Goal: Use online tool/utility: Utilize a website feature to perform a specific function

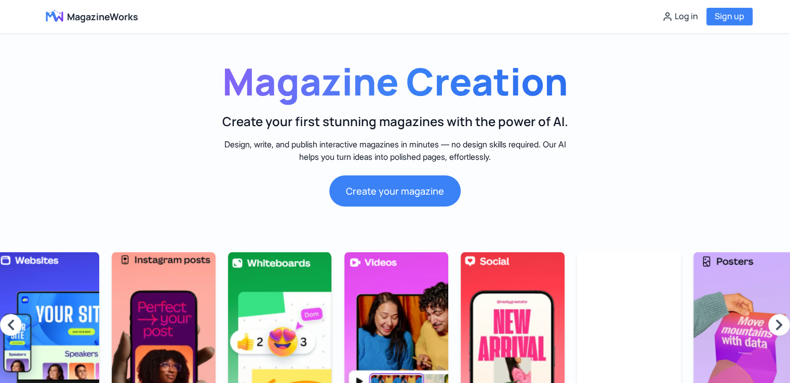
scroll to position [0, 1178]
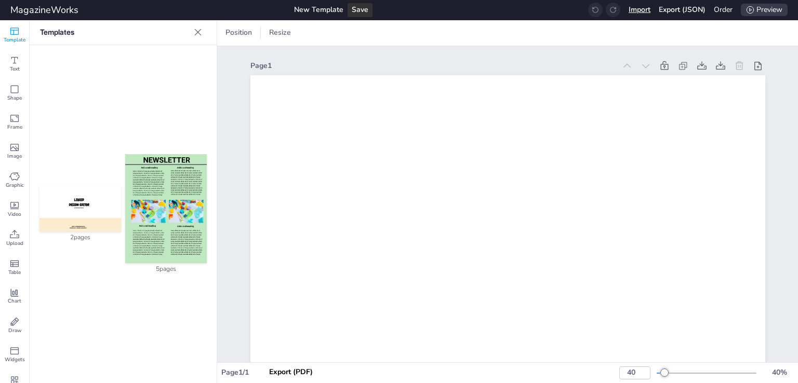
click at [645, 11] on div "Import" at bounding box center [640, 9] width 22 height 11
type input "66"
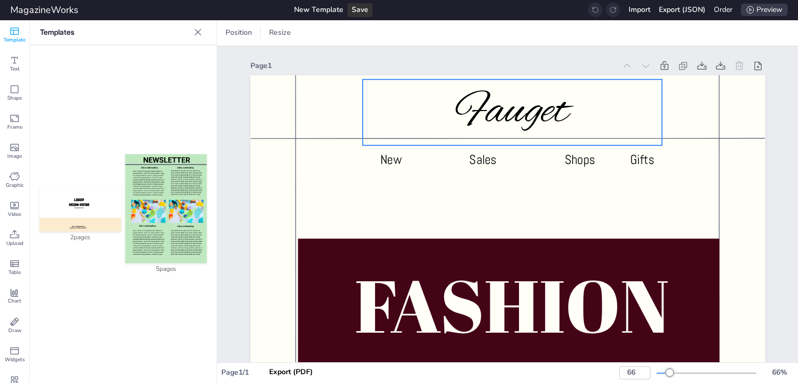
click at [515, 113] on span "Fauget" at bounding box center [512, 112] width 113 height 59
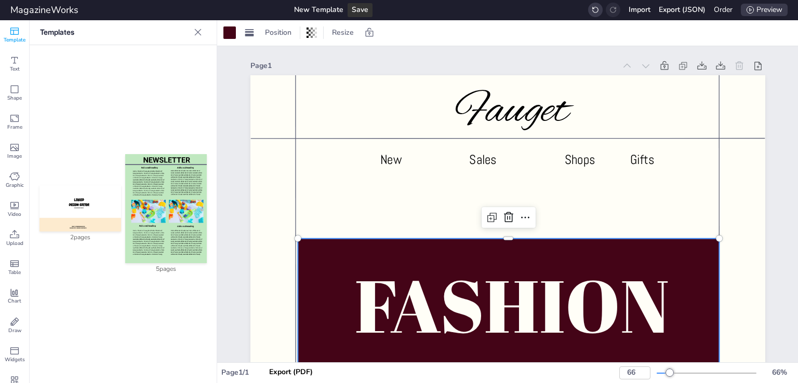
click at [322, 243] on div at bounding box center [508, 379] width 421 height 282
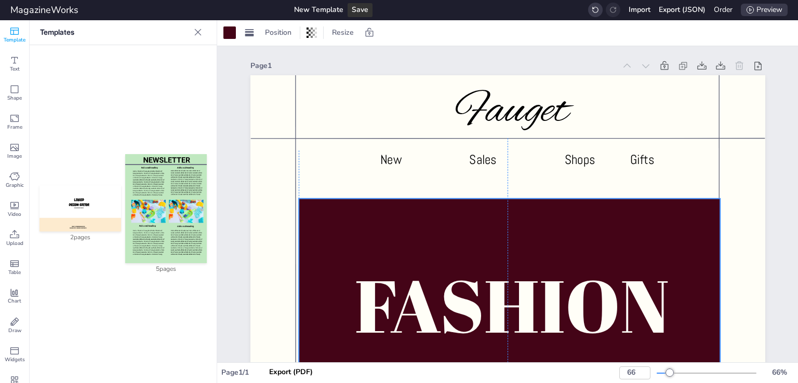
drag, startPoint x: 377, startPoint y: 248, endPoint x: 376, endPoint y: 208, distance: 40.0
click at [376, 208] on div at bounding box center [509, 339] width 421 height 282
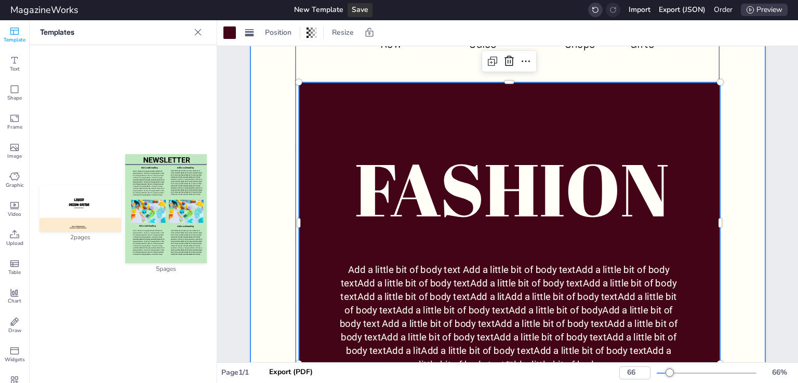
scroll to position [104, 0]
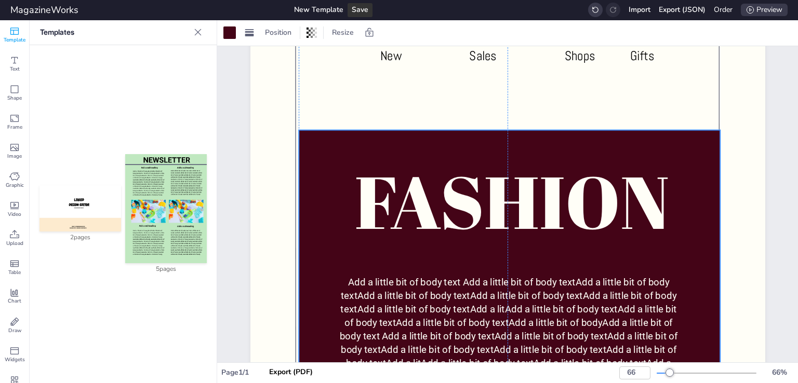
drag, startPoint x: 357, startPoint y: 136, endPoint x: 356, endPoint y: 171, distance: 35.3
click at [346, 145] on div at bounding box center [509, 271] width 421 height 282
click at [313, 141] on div at bounding box center [509, 271] width 421 height 282
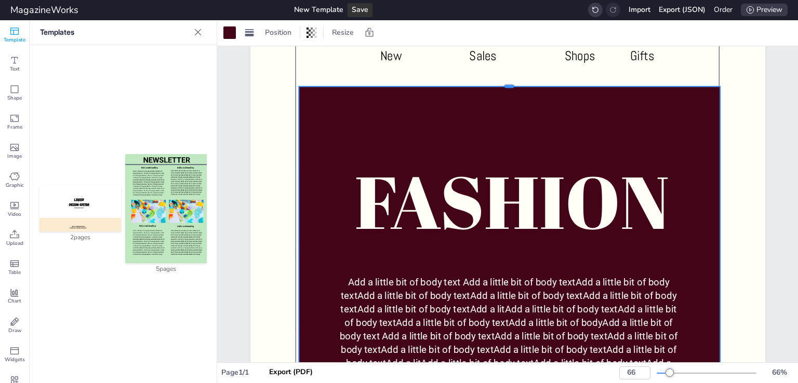
drag, startPoint x: 506, startPoint y: 129, endPoint x: 512, endPoint y: 85, distance: 44.5
click at [512, 85] on div at bounding box center [509, 82] width 421 height 8
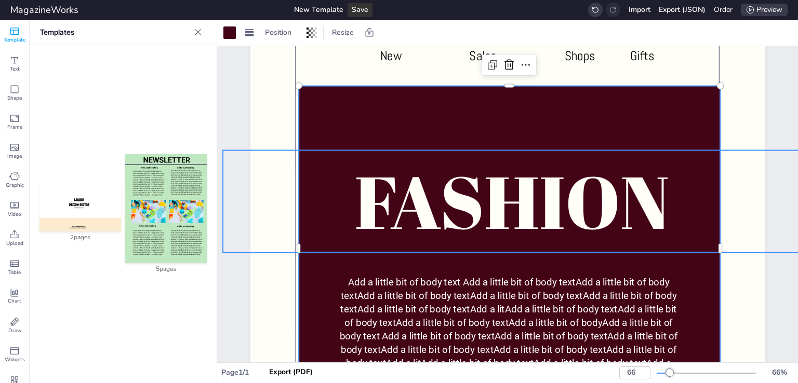
click at [495, 192] on p "FASHION" at bounding box center [512, 201] width 579 height 103
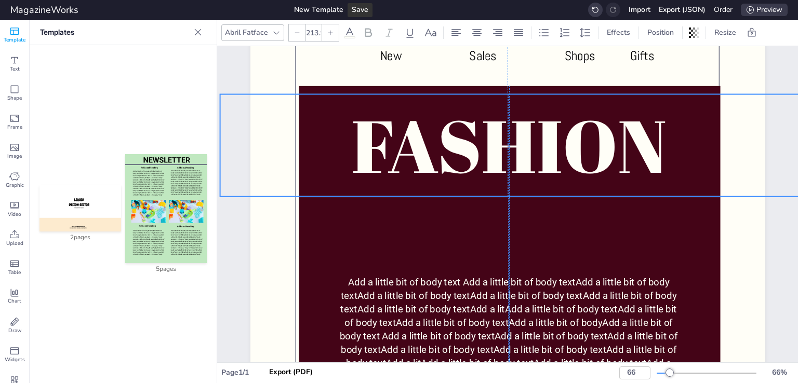
drag, startPoint x: 456, startPoint y: 195, endPoint x: 451, endPoint y: 139, distance: 56.3
click at [451, 139] on p "FASHION" at bounding box center [509, 145] width 579 height 103
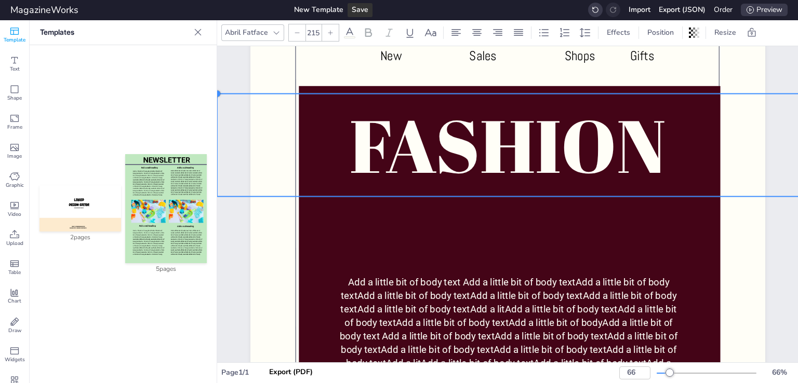
drag, startPoint x: 218, startPoint y: 95, endPoint x: 282, endPoint y: 94, distance: 64.4
click at [282, 94] on div "Fauget New Add a little bit of body text Add a little bit of body textAdd a lit…" at bounding box center [507, 314] width 515 height 686
click at [498, 138] on p "FASHION" at bounding box center [508, 145] width 582 height 103
click at [418, 152] on p "FASHION" at bounding box center [508, 145] width 582 height 103
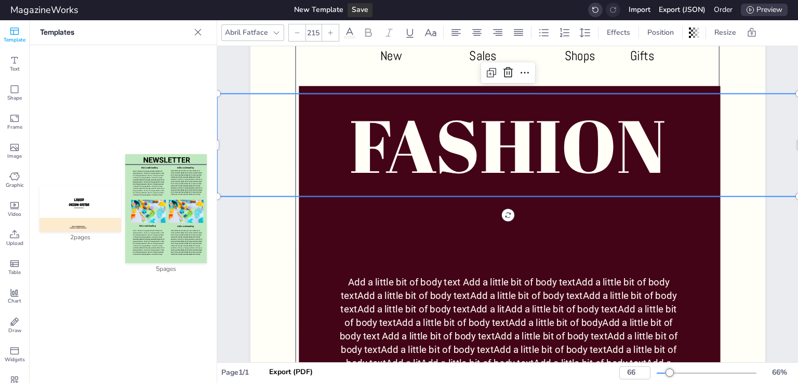
click at [429, 143] on span "FASHION" at bounding box center [508, 145] width 317 height 100
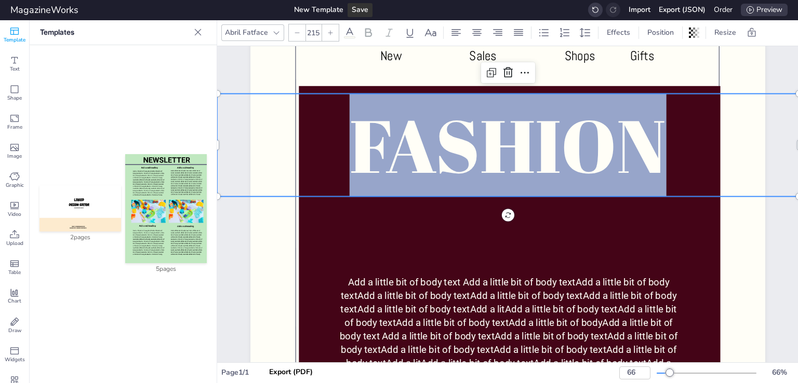
drag, startPoint x: 363, startPoint y: 143, endPoint x: 670, endPoint y: 139, distance: 307.6
click at [670, 139] on p "FASHION" at bounding box center [508, 145] width 582 height 103
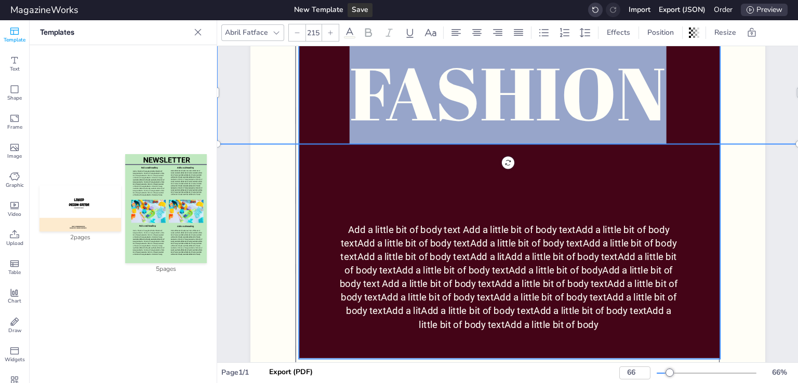
scroll to position [156, 0]
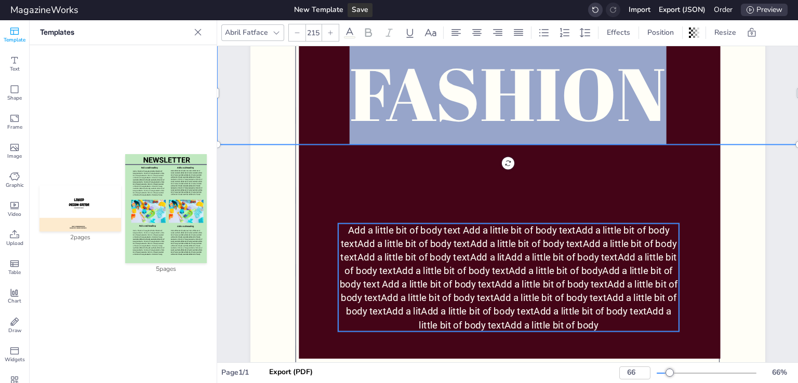
type input "28.2"
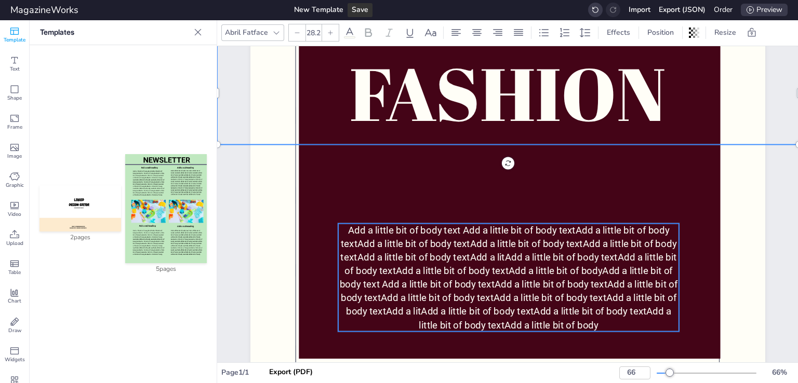
click at [385, 240] on span "Add a little bit of body text Add a little bit of body textAdd a little bit of …" at bounding box center [508, 251] width 336 height 52
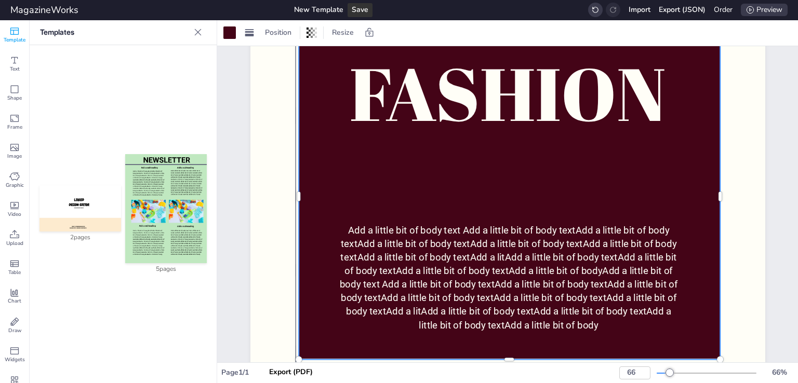
click at [425, 159] on div at bounding box center [509, 197] width 421 height 326
click at [233, 31] on div at bounding box center [229, 32] width 12 height 12
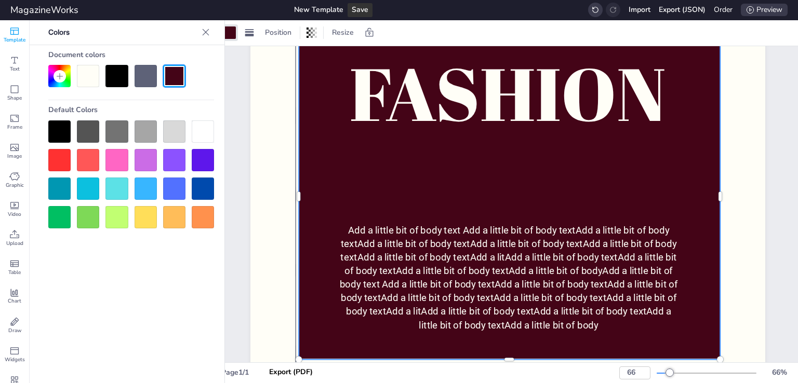
click at [124, 137] on div at bounding box center [116, 132] width 22 height 22
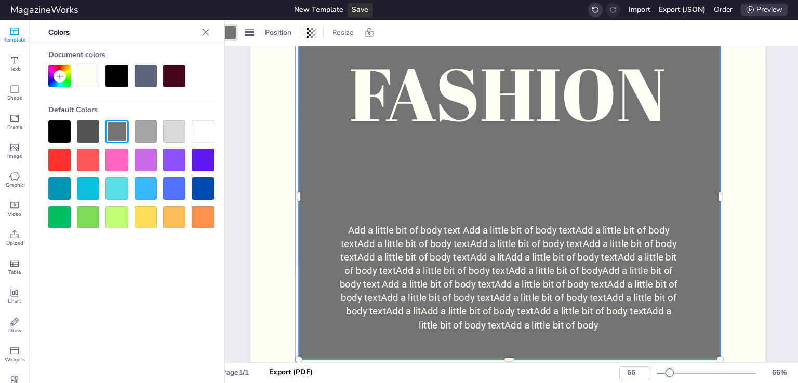
click at [62, 75] on icon at bounding box center [60, 76] width 8 height 8
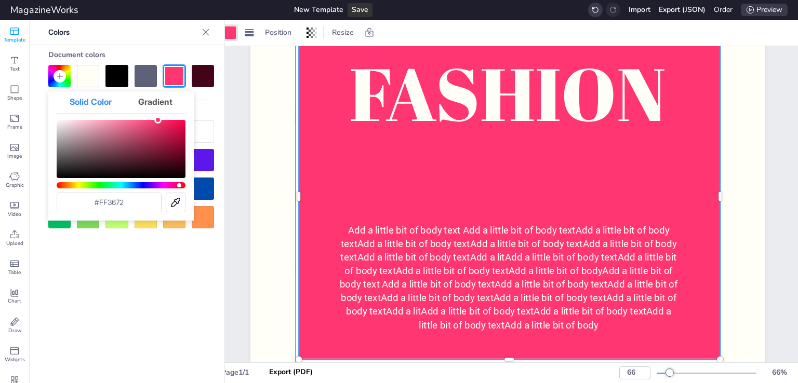
drag, startPoint x: 143, startPoint y: 131, endPoint x: 158, endPoint y: 102, distance: 32.5
click at [158, 102] on div "Solid Color Gradient #ff3672" at bounding box center [120, 155] width 145 height 129
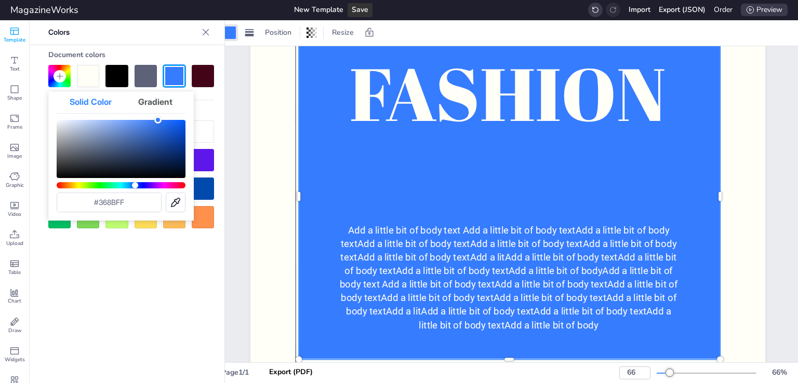
type input "#368fff"
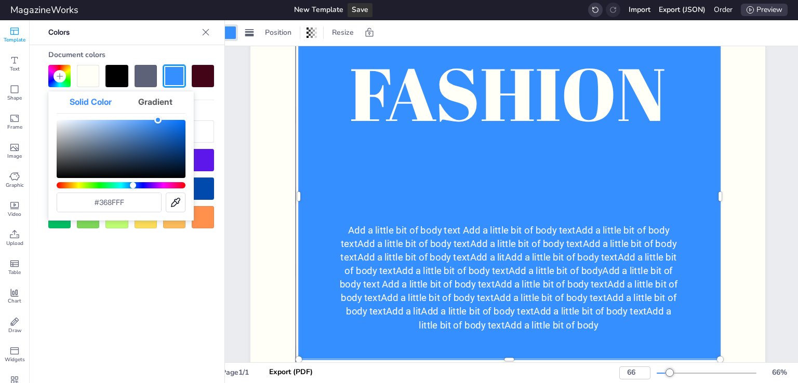
drag, startPoint x: 179, startPoint y: 185, endPoint x: 133, endPoint y: 173, distance: 47.4
click at [133, 173] on div "#368fff" at bounding box center [121, 166] width 129 height 92
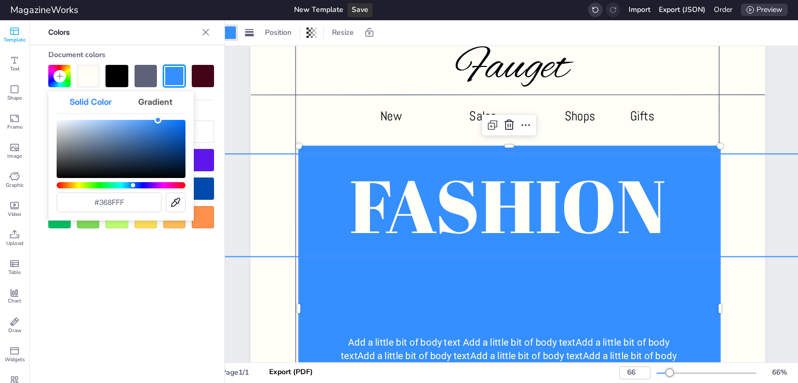
scroll to position [0, 0]
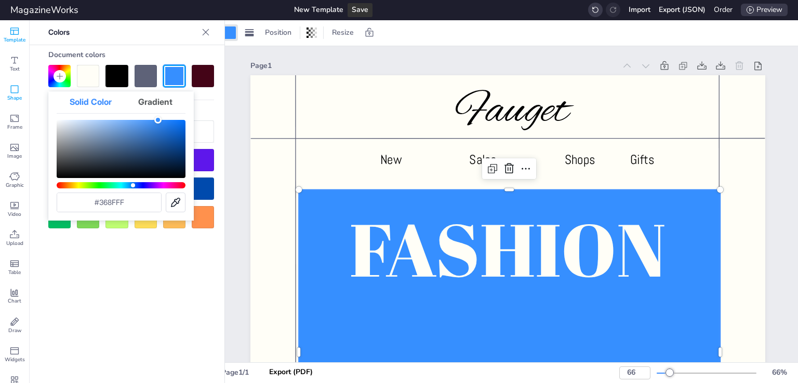
click at [15, 97] on span "Shape" at bounding box center [14, 98] width 15 height 7
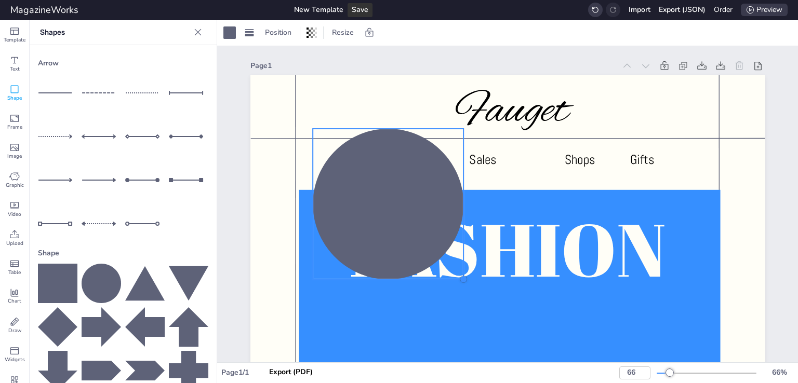
drag, startPoint x: 331, startPoint y: 150, endPoint x: 433, endPoint y: 252, distance: 144.4
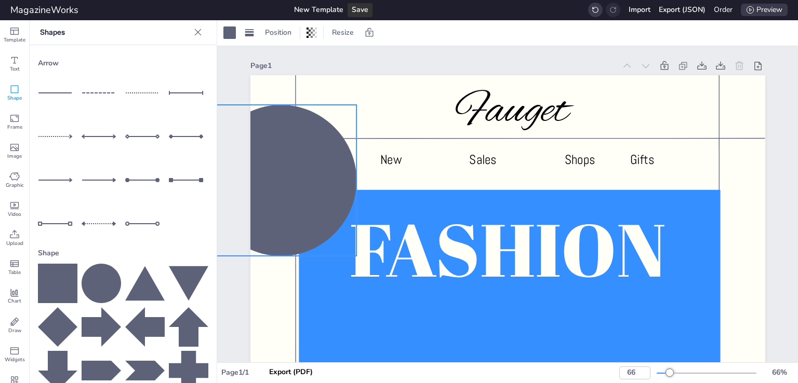
drag, startPoint x: 332, startPoint y: 208, endPoint x: 282, endPoint y: 191, distance: 53.2
click at [281, 199] on div at bounding box center [280, 180] width 151 height 151
click at [278, 145] on div at bounding box center [280, 179] width 151 height 151
click at [231, 34] on div at bounding box center [229, 32] width 12 height 12
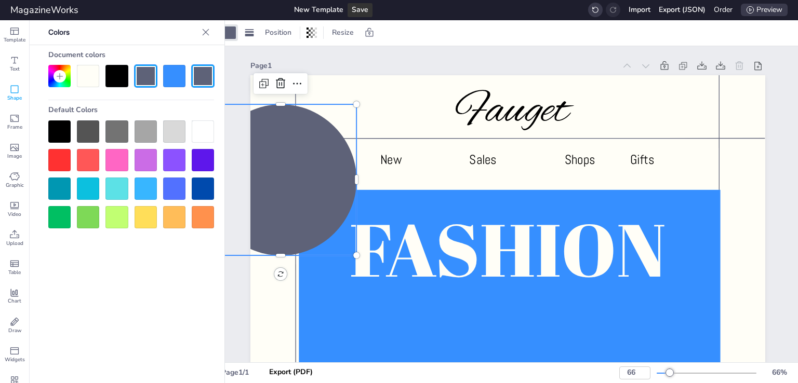
click at [123, 223] on div at bounding box center [116, 217] width 22 height 22
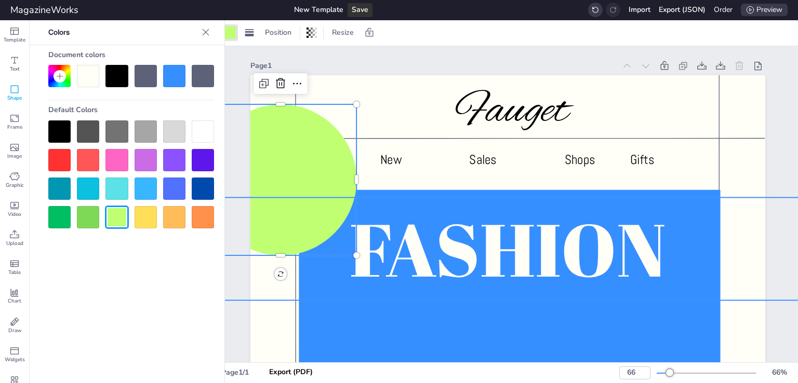
click at [391, 199] on p "FASHION" at bounding box center [508, 248] width 582 height 103
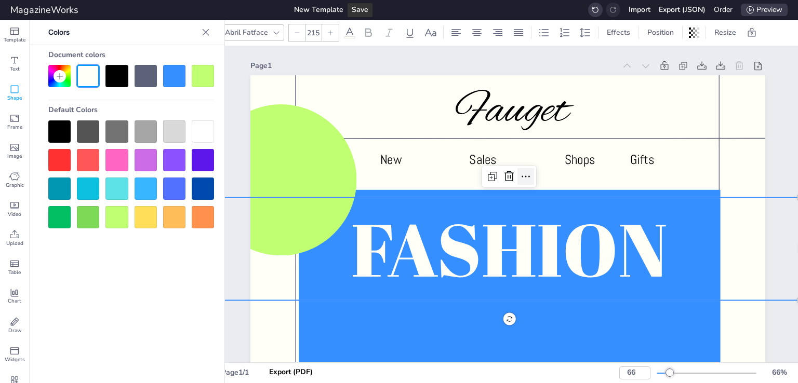
click at [521, 175] on icon at bounding box center [526, 176] width 12 height 12
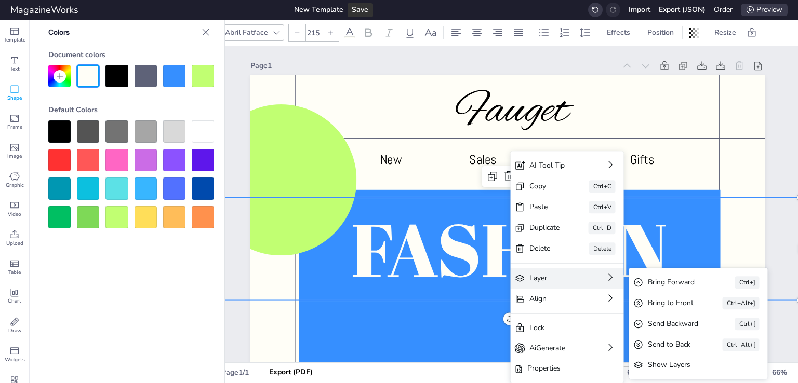
click at [558, 275] on div "Layer" at bounding box center [552, 278] width 47 height 11
click at [706, 303] on div "Bring to Front Ctrl+Alt+]" at bounding box center [698, 303] width 139 height 21
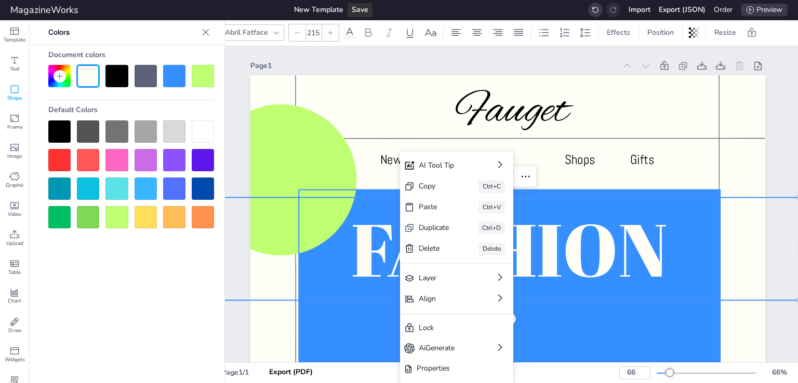
click at [340, 309] on div at bounding box center [509, 353] width 421 height 326
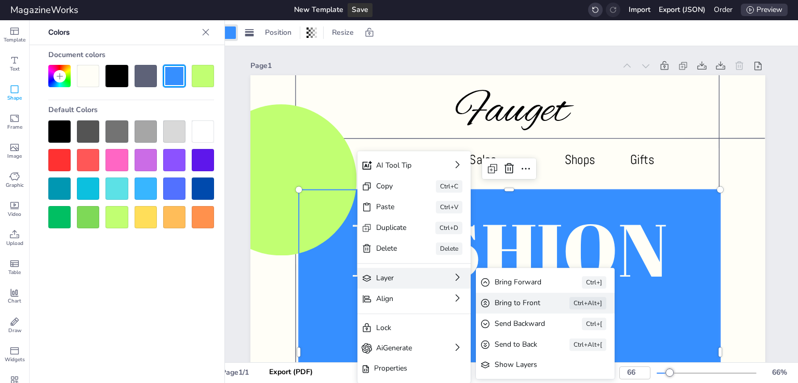
click at [534, 301] on div "Bring to Front" at bounding box center [518, 303] width 46 height 11
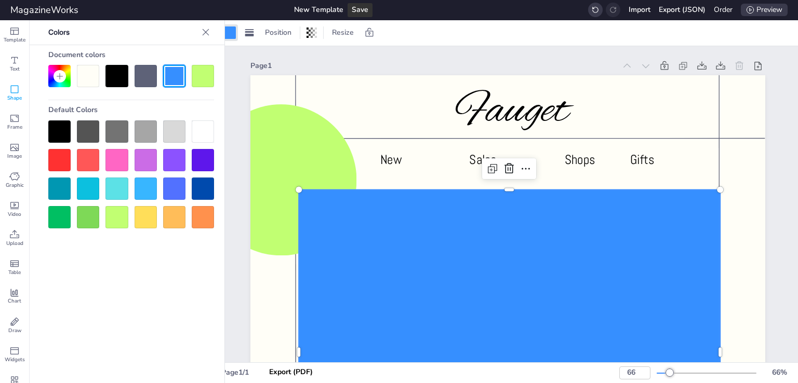
click at [334, 256] on div at bounding box center [509, 353] width 421 height 326
click at [463, 241] on div at bounding box center [509, 353] width 421 height 326
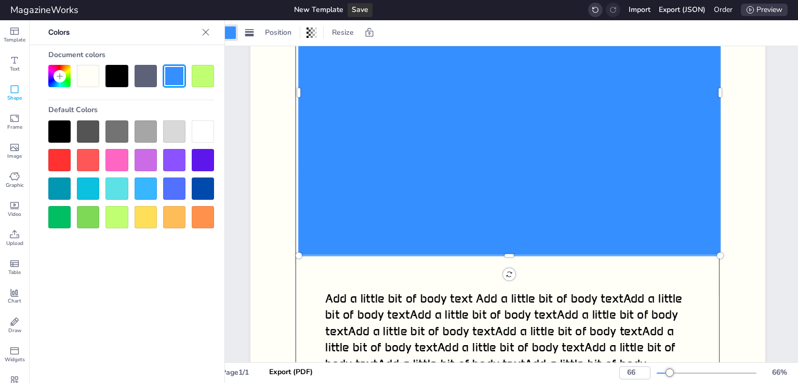
scroll to position [52, 0]
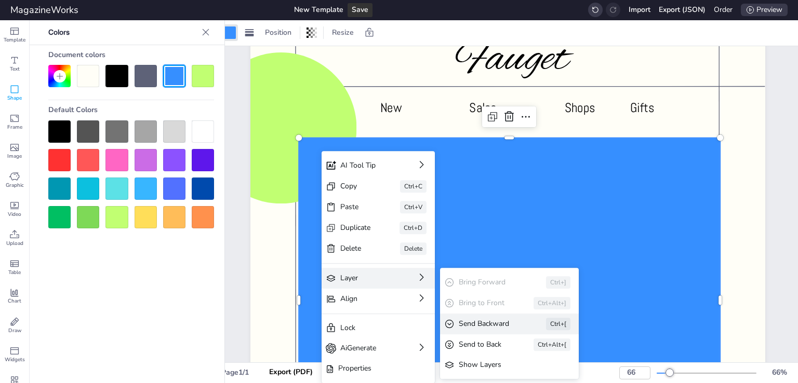
click at [490, 327] on div "Send Backward" at bounding box center [488, 323] width 58 height 11
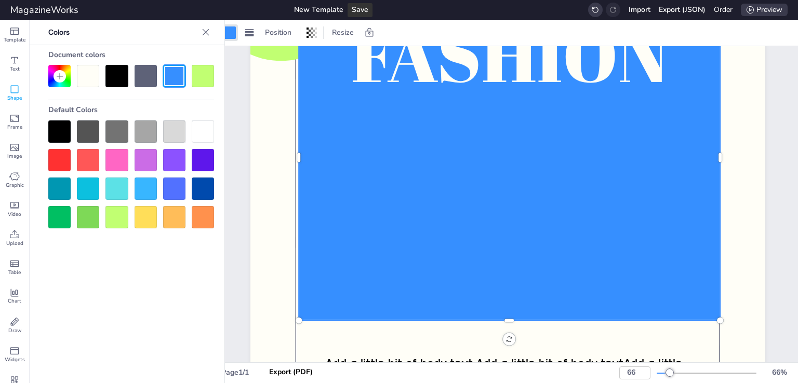
scroll to position [260, 0]
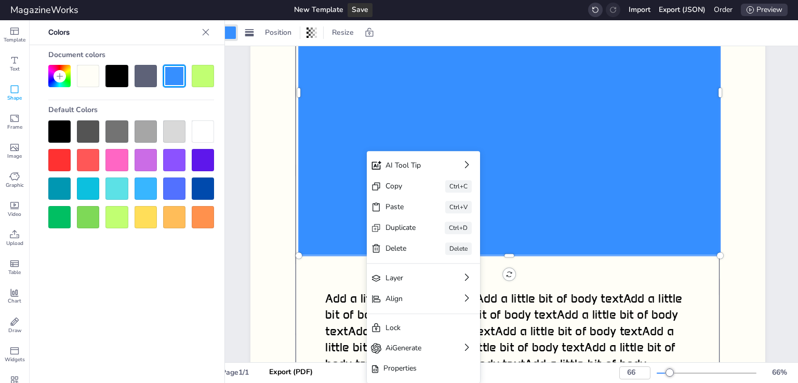
click at [577, 204] on div at bounding box center [509, 93] width 421 height 326
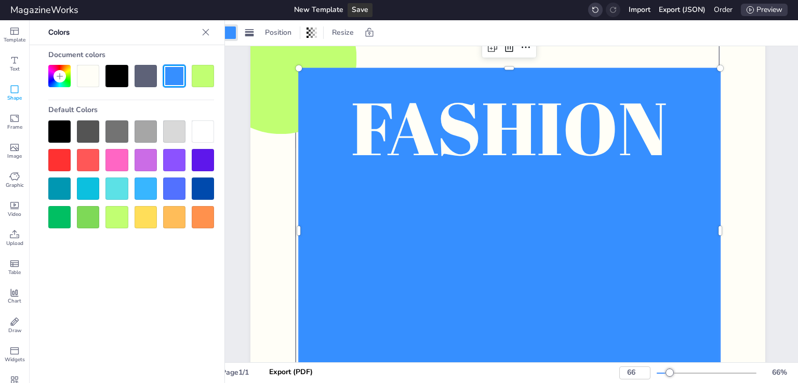
scroll to position [0, 0]
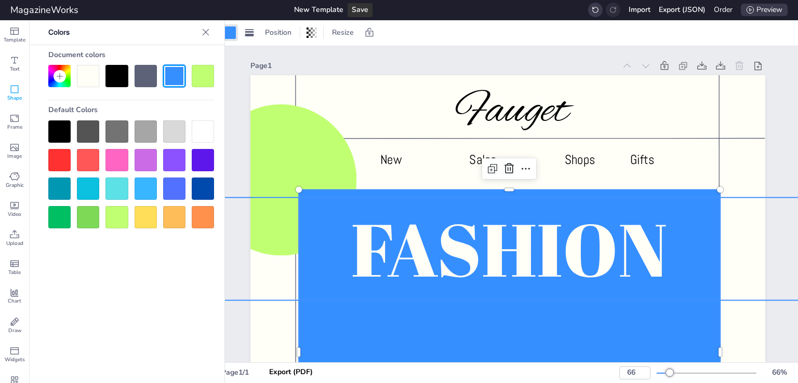
click at [340, 246] on p "FASHION" at bounding box center [509, 248] width 582 height 103
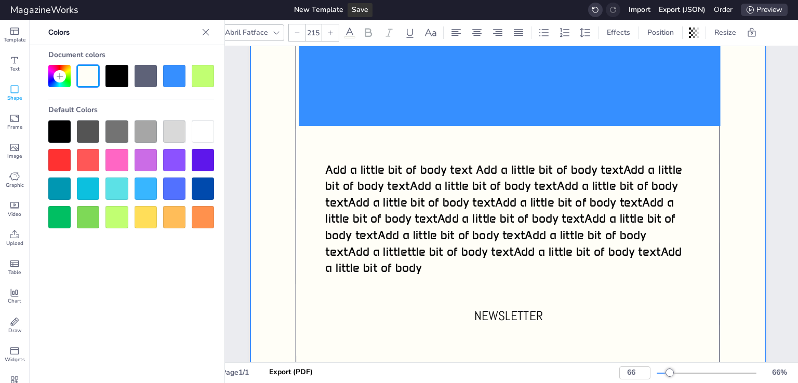
scroll to position [448, 0]
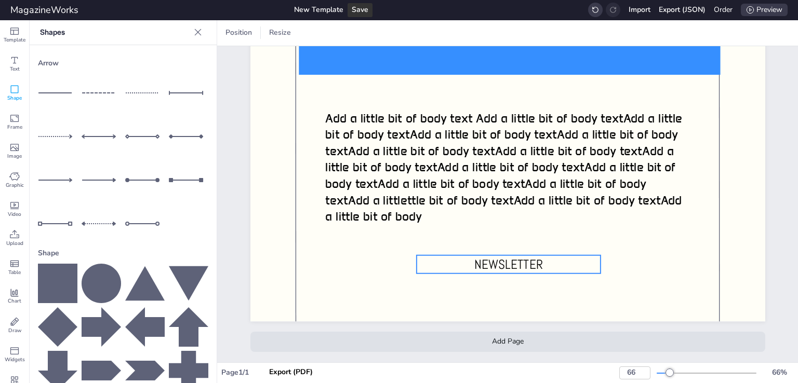
click at [487, 256] on span "NEWSLETTER" at bounding box center [508, 264] width 69 height 17
click at [496, 256] on span "NEWSLETTER" at bounding box center [508, 264] width 69 height 17
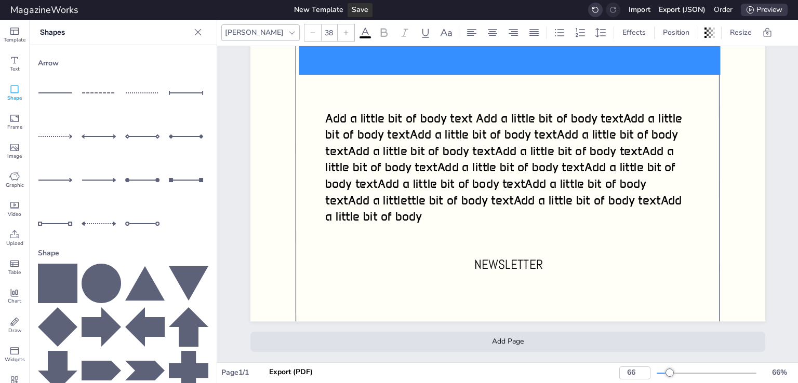
click at [488, 256] on span "NEWSLETTER" at bounding box center [508, 264] width 69 height 17
type input "38"
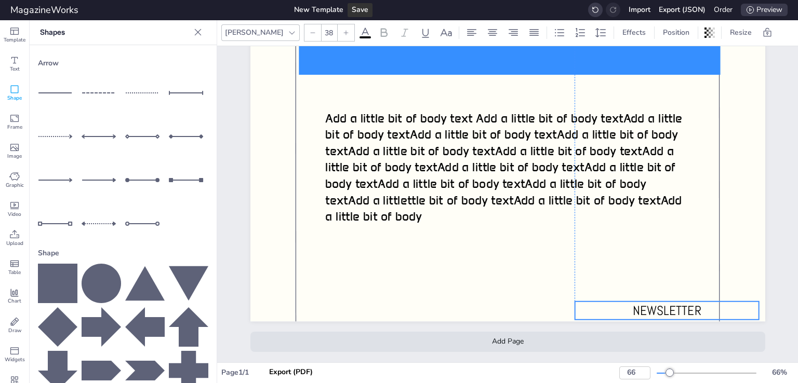
drag, startPoint x: 501, startPoint y: 260, endPoint x: 655, endPoint y: 301, distance: 159.2
click at [655, 302] on span "NEWSLETTER" at bounding box center [666, 310] width 69 height 17
click at [654, 303] on span "NEWSLETTER" at bounding box center [666, 310] width 69 height 17
click at [669, 302] on span "NEWSLETTER" at bounding box center [666, 310] width 69 height 17
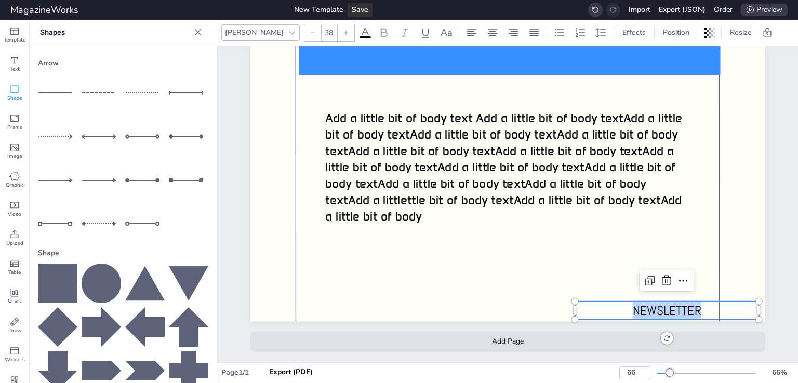
click at [669, 302] on span "NEWSLETTER" at bounding box center [666, 310] width 69 height 17
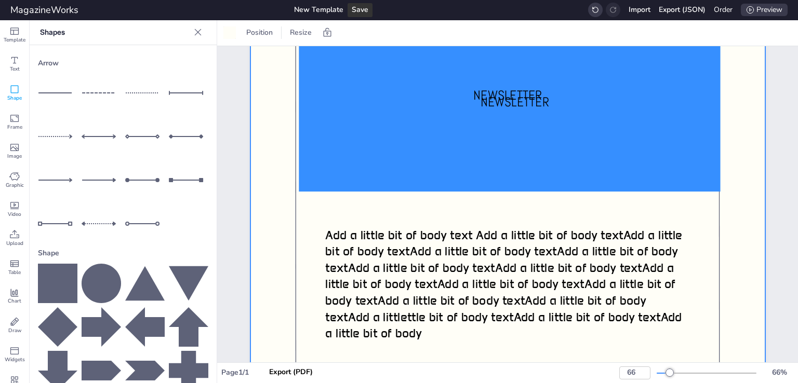
scroll to position [240, 0]
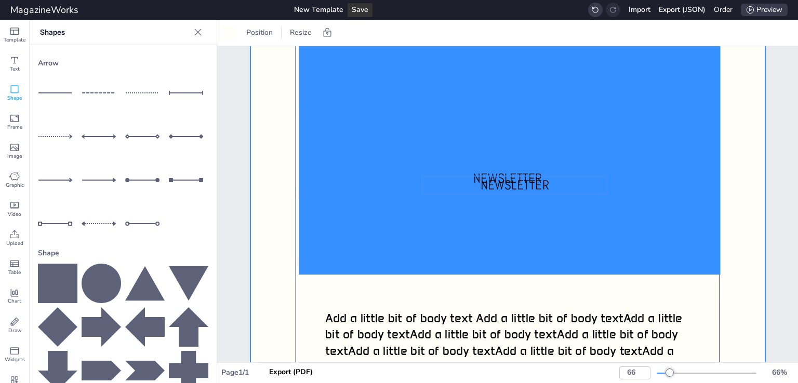
click at [501, 177] on span "NEWSLETTER" at bounding box center [514, 185] width 69 height 17
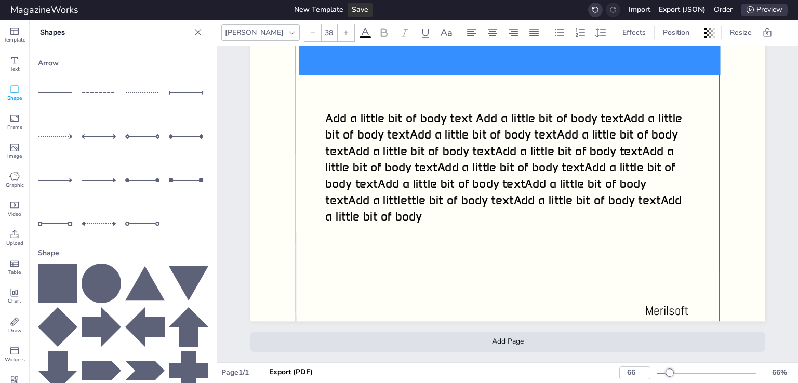
scroll to position [448, 0]
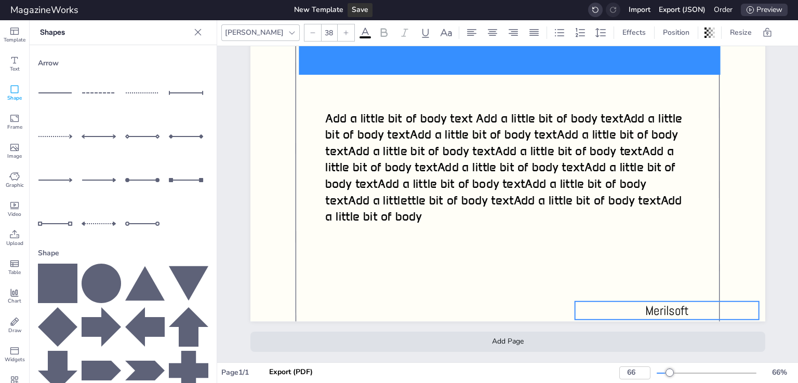
type input "38"
click at [651, 303] on span "Merilsoft" at bounding box center [667, 311] width 44 height 17
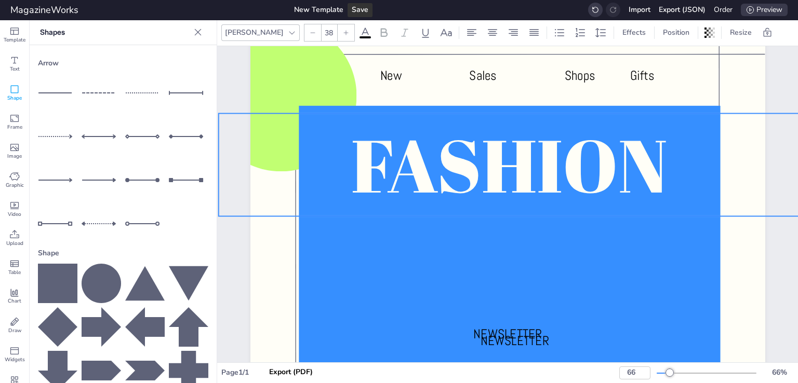
scroll to position [0, 0]
